Goal: Information Seeking & Learning: Learn about a topic

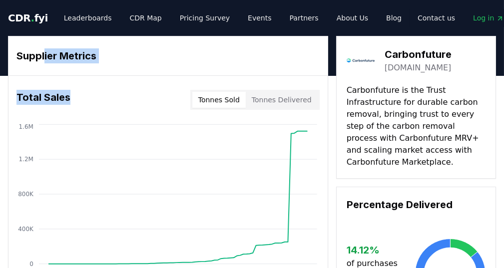
drag, startPoint x: 46, startPoint y: 57, endPoint x: 102, endPoint y: 82, distance: 60.8
click at [102, 82] on div "Supplier Metrics Total Sales Tonnes Sold Tonnes Delivered [DATE] [DATE] [DATE] …" at bounding box center [168, 162] width 320 height 253
click at [102, 82] on div "Total Sales Tonnes Sold Tonnes Delivered" at bounding box center [167, 100] width 319 height 36
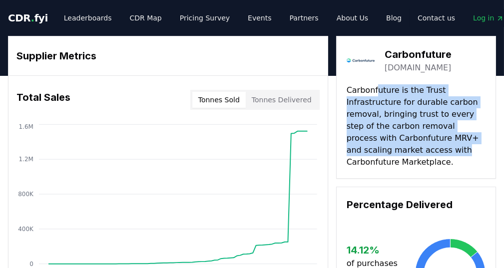
drag, startPoint x: 393, startPoint y: 115, endPoint x: 413, endPoint y: 145, distance: 36.7
click at [413, 145] on p "Carbonfuture is the Trust Infrastructure for durable carbon removal, bringing t…" at bounding box center [416, 126] width 139 height 84
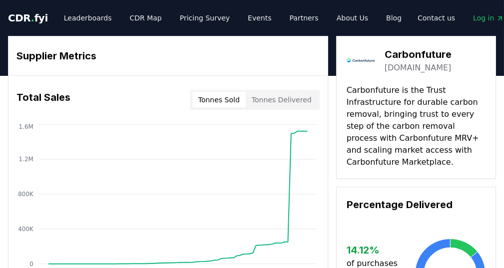
drag, startPoint x: 416, startPoint y: 159, endPoint x: 398, endPoint y: 159, distance: 18.5
click at [398, 159] on p "Carbonfuture is the Trust Infrastructure for durable carbon removal, bringing t…" at bounding box center [416, 126] width 139 height 84
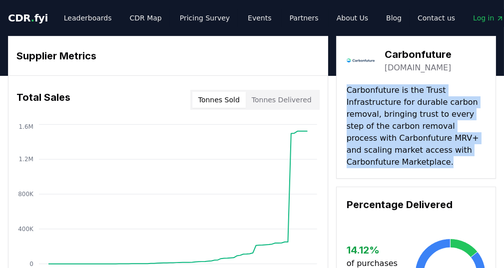
drag, startPoint x: 398, startPoint y: 159, endPoint x: 347, endPoint y: 90, distance: 85.8
click at [347, 90] on p "Carbonfuture is the Trust Infrastructure for durable carbon removal, bringing t…" at bounding box center [416, 126] width 139 height 84
drag, startPoint x: 348, startPoint y: 90, endPoint x: 406, endPoint y: 157, distance: 88.5
click at [406, 157] on p "Carbonfuture is the Trust Infrastructure for durable carbon removal, bringing t…" at bounding box center [416, 126] width 139 height 84
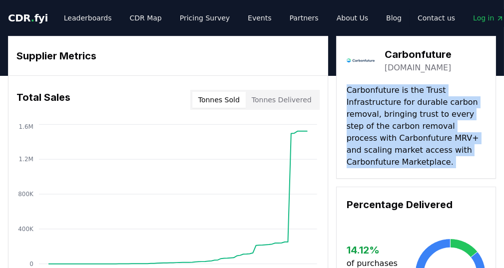
click at [406, 157] on p "Carbonfuture is the Trust Infrastructure for durable carbon removal, bringing t…" at bounding box center [416, 126] width 139 height 84
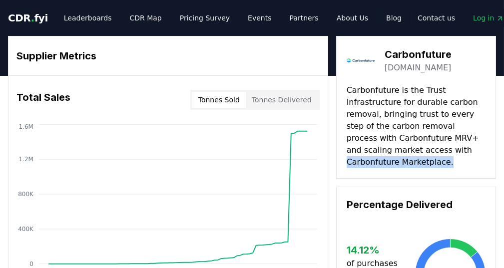
drag, startPoint x: 406, startPoint y: 157, endPoint x: 419, endPoint y: 149, distance: 14.8
click at [419, 149] on p "Carbonfuture is the Trust Infrastructure for durable carbon removal, bringing t…" at bounding box center [416, 126] width 139 height 84
drag, startPoint x: 419, startPoint y: 149, endPoint x: 421, endPoint y: 158, distance: 9.2
click at [421, 158] on p "Carbonfuture is the Trust Infrastructure for durable carbon removal, bringing t…" at bounding box center [416, 126] width 139 height 84
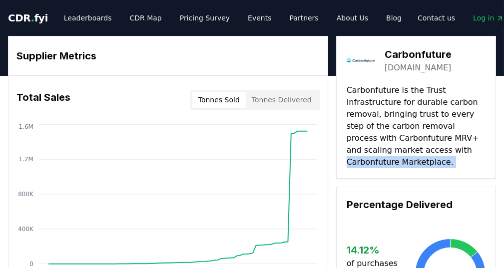
click at [421, 158] on p "Carbonfuture is the Trust Infrastructure for durable carbon removal, bringing t…" at bounding box center [416, 126] width 139 height 84
